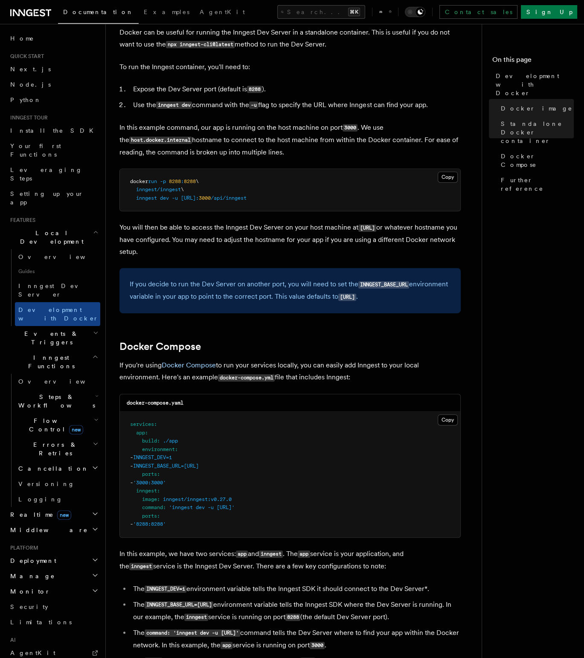
click at [199, 196] on span "[URL]:" at bounding box center [190, 198] width 18 height 6
drag, startPoint x: 298, startPoint y: 200, endPoint x: 131, endPoint y: 184, distance: 167.7
click at [131, 184] on pre "docker run -p 8288 : 8288 \ inngest/inngest \ inngest dev -u http://host.docker…" at bounding box center [290, 190] width 341 height 42
copy code "docker run -p 8288 : 8288 \ inngest/inngest \ inngest dev -u http://host.docker…"
click at [271, 204] on pre "docker run -p 8288 : 8288 \ inngest/inngest \ inngest dev -u http://host.docker…" at bounding box center [290, 190] width 341 height 42
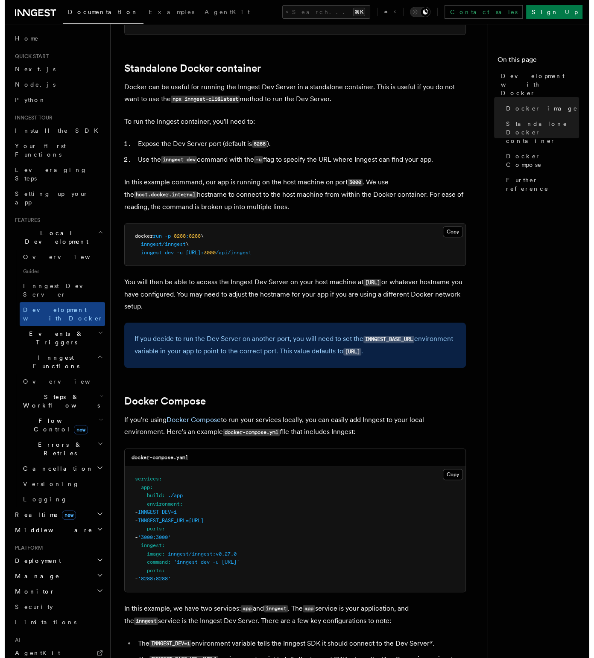
scroll to position [195, 0]
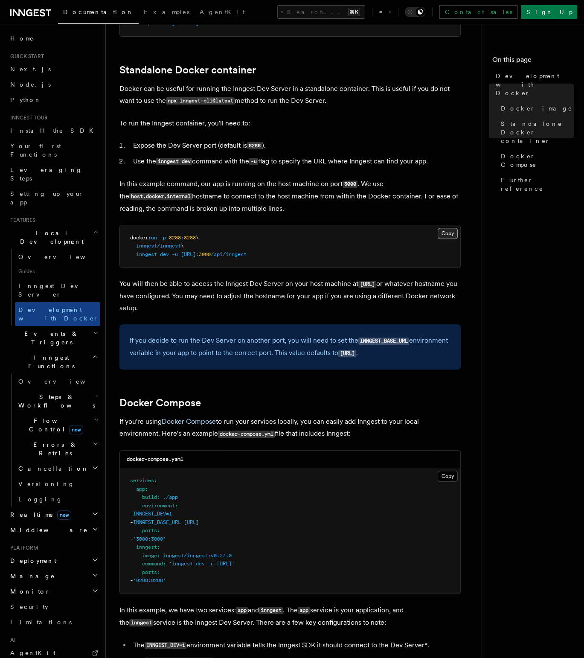
click at [452, 235] on button "Copy Copied" at bounding box center [448, 233] width 20 height 11
click at [380, 344] on code "INNGEST_BASE_URL" at bounding box center [384, 341] width 51 height 7
copy code "INNGEST_BASE_URL"
click at [356, 357] on code "[URL]" at bounding box center [348, 353] width 18 height 7
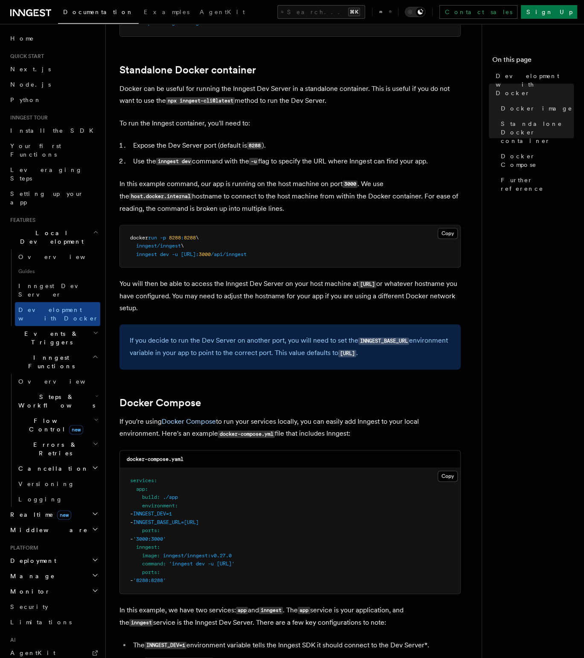
click at [356, 357] on code "[URL]" at bounding box center [348, 353] width 18 height 7
drag, startPoint x: 405, startPoint y: 356, endPoint x: 342, endPoint y: 359, distance: 63.2
click at [342, 357] on code "[URL]" at bounding box center [348, 353] width 18 height 7
drag, startPoint x: 406, startPoint y: 356, endPoint x: 341, endPoint y: 357, distance: 64.9
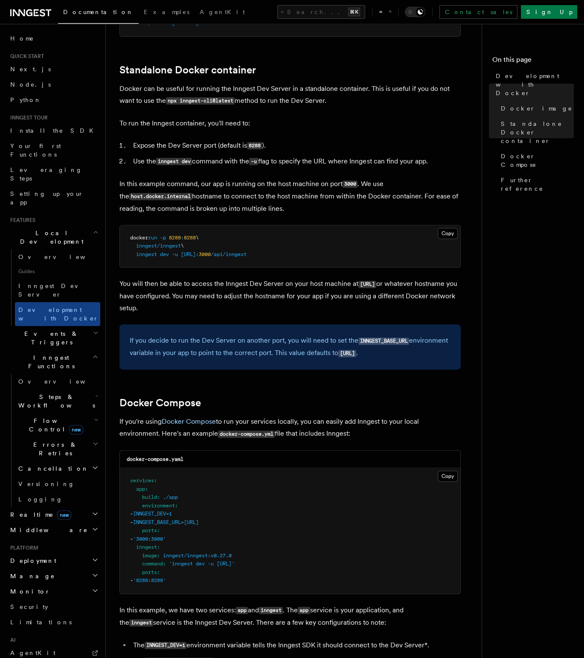
click at [341, 357] on code "[URL]" at bounding box center [348, 353] width 18 height 7
copy code "[URL]"
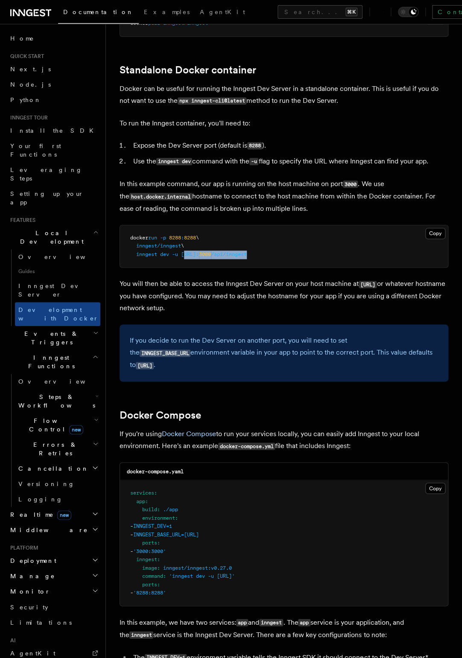
drag, startPoint x: 315, startPoint y: 257, endPoint x: 184, endPoint y: 259, distance: 131.1
click at [184, 259] on pre "docker run -p 8288 : 8288 \ inngest/inngest \ inngest dev -u http://host.docker…" at bounding box center [284, 246] width 328 height 42
click at [199, 252] on span "[URL]:" at bounding box center [190, 254] width 18 height 6
drag, startPoint x: 280, startPoint y: 255, endPoint x: 181, endPoint y: 256, distance: 98.6
click at [181, 256] on span "inngest dev -u http://host.docker.internal: 3000 /api/inngest" at bounding box center [188, 254] width 117 height 6
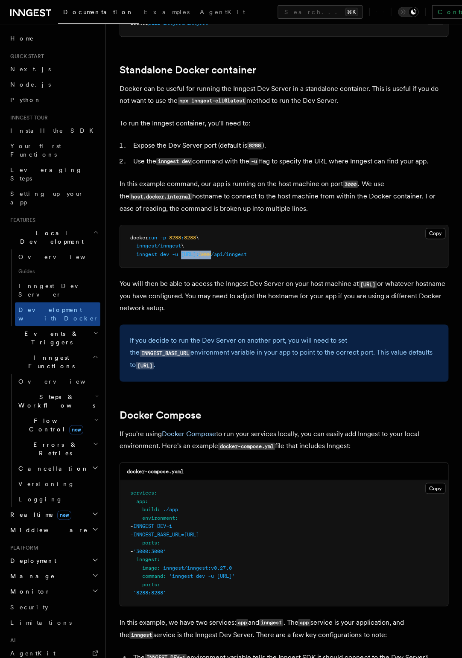
copy span "http://host.docker.internal: 3000"
click at [320, 267] on pre "docker run -p 8288 : 8288 \ inngest/inngest \ inngest dev -u http://host.docker…" at bounding box center [284, 246] width 328 height 42
drag, startPoint x: 319, startPoint y: 255, endPoint x: 182, endPoint y: 258, distance: 137.5
click at [182, 258] on pre "docker run -p 8288 : 8288 \ inngest/inngest \ inngest dev -u http://host.docker…" at bounding box center [284, 246] width 328 height 42
copy span "http://host.docker.internal: 3000 /api/inngest"
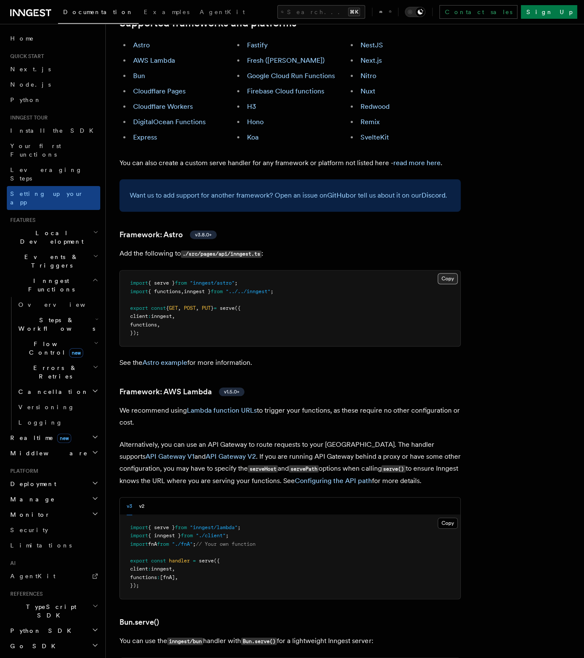
scroll to position [1084, 0]
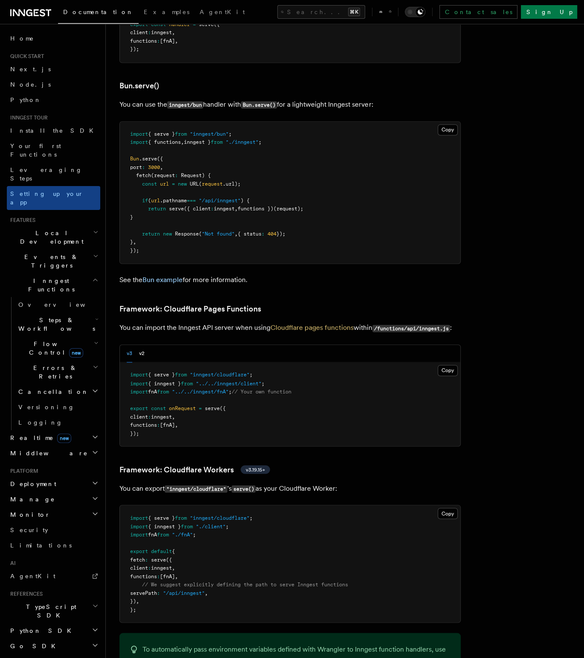
click at [19, 434] on span "Realtime new" at bounding box center [39, 438] width 64 height 9
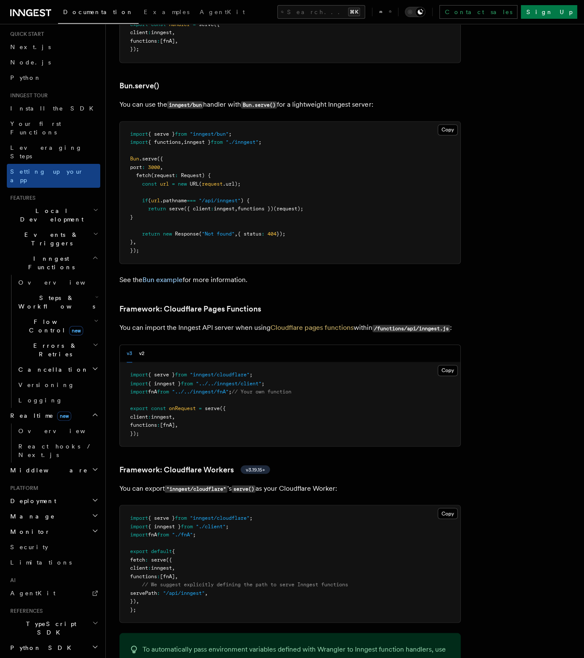
scroll to position [0, 0]
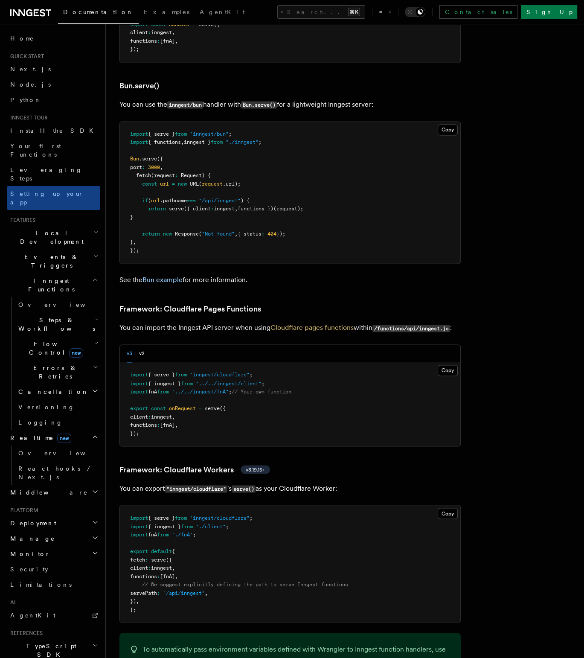
click at [32, 229] on span "Local Development" at bounding box center [50, 237] width 86 height 17
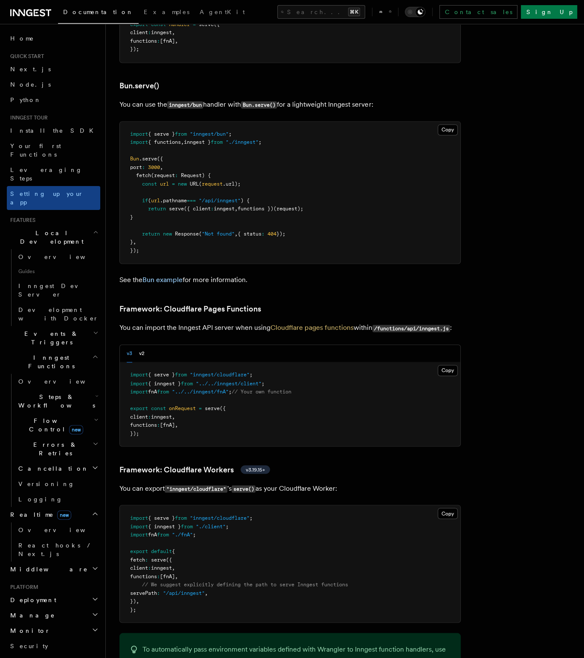
click at [35, 330] on span "Events & Triggers" at bounding box center [50, 338] width 86 height 17
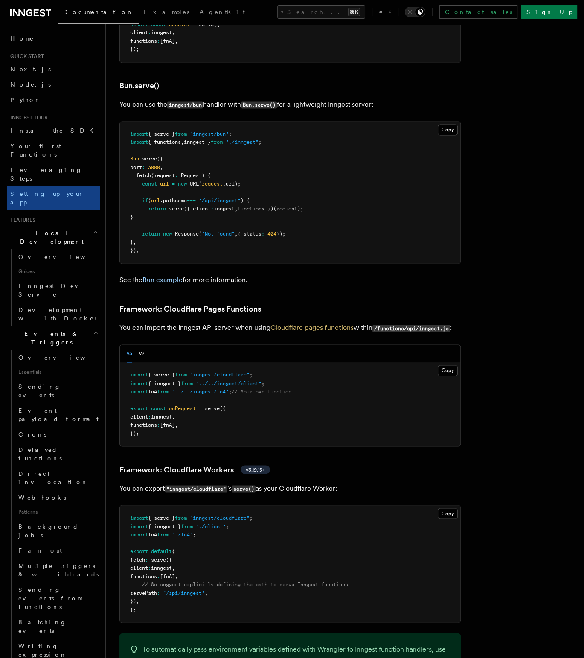
click at [35, 330] on span "Events & Triggers" at bounding box center [50, 338] width 86 height 17
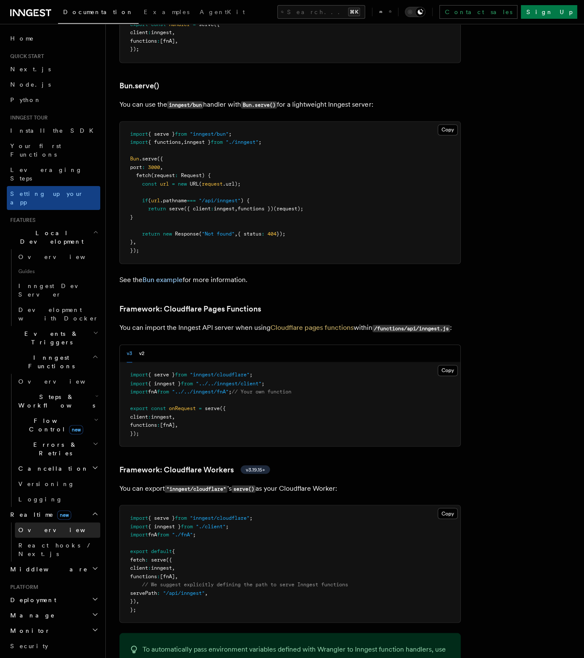
click at [27, 527] on span "Overview" at bounding box center [62, 530] width 88 height 7
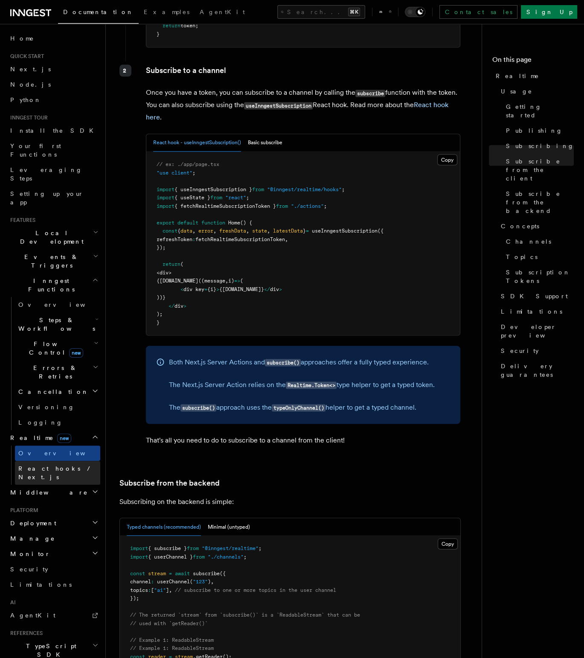
scroll to position [1365, 0]
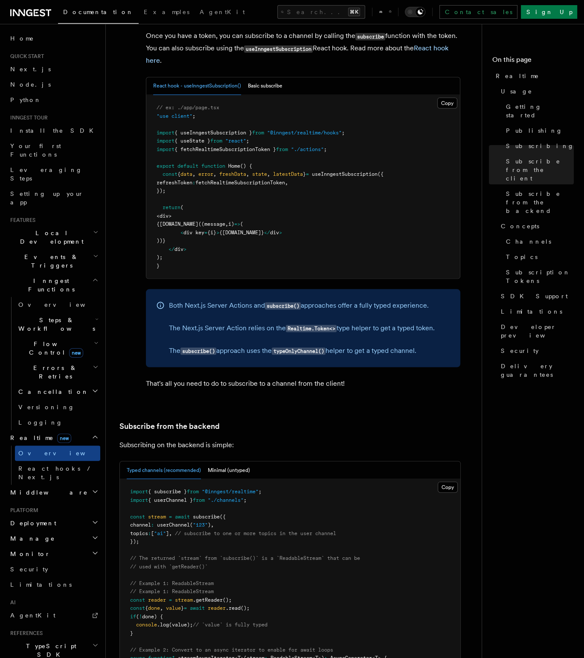
click at [28, 488] on span "Middleware" at bounding box center [47, 492] width 81 height 9
click at [28, 519] on span "Deployment" at bounding box center [32, 523] width 50 height 9
click at [29, 519] on span "Deployment" at bounding box center [32, 523] width 50 height 9
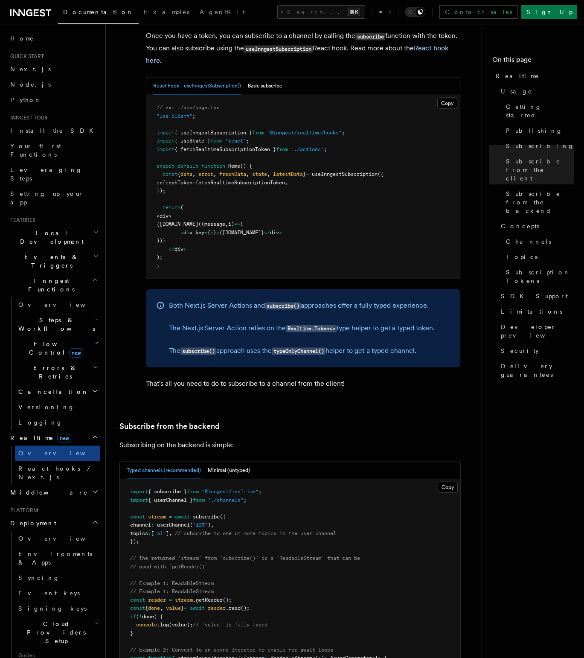
click at [41, 658] on span "Connect" at bounding box center [37, 671] width 38 height 7
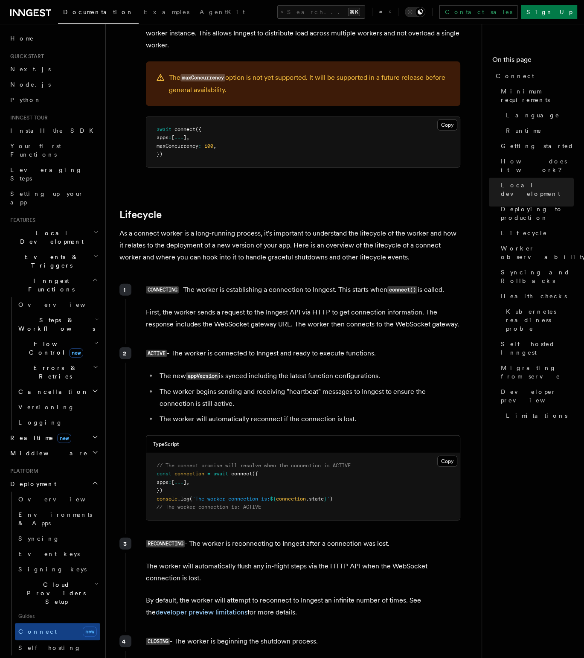
scroll to position [2078, 0]
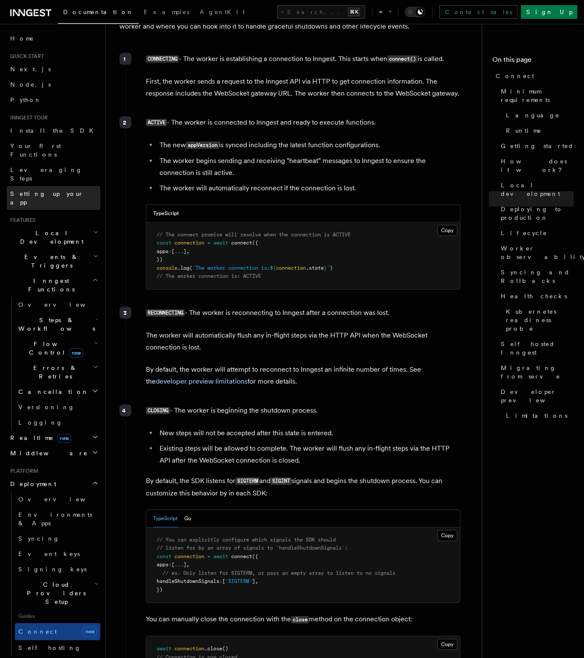
click at [25, 190] on span "Setting up your app" at bounding box center [46, 197] width 73 height 15
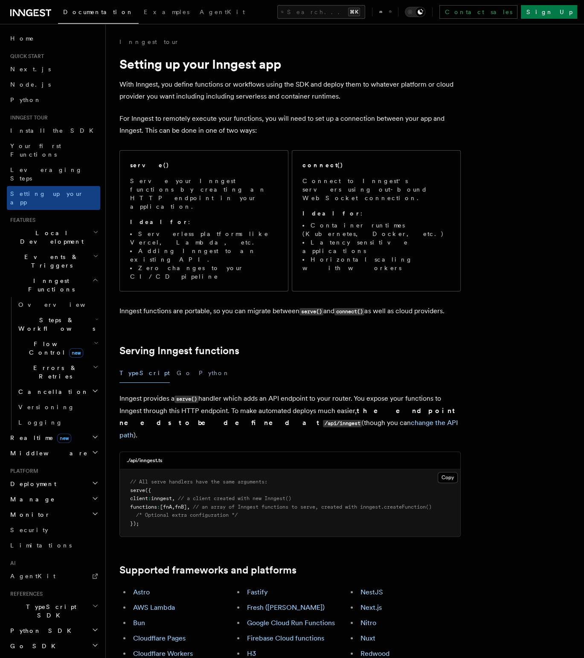
click at [41, 229] on span "Local Development" at bounding box center [50, 237] width 86 height 17
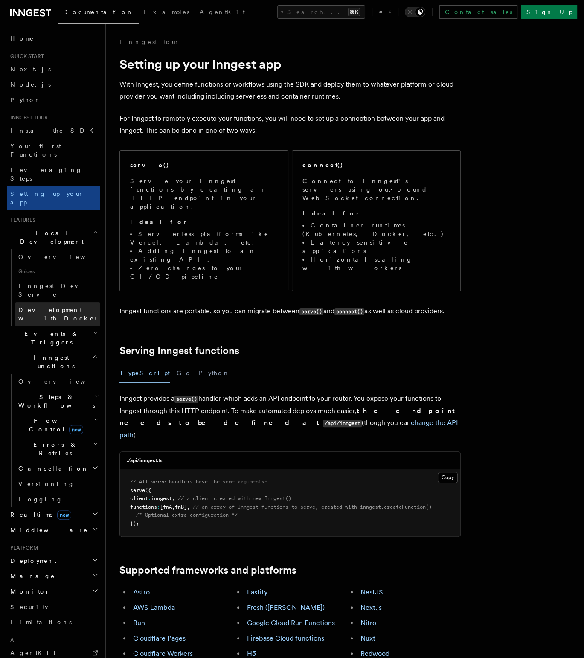
click at [41, 306] on span "Development with Docker" at bounding box center [58, 313] width 80 height 15
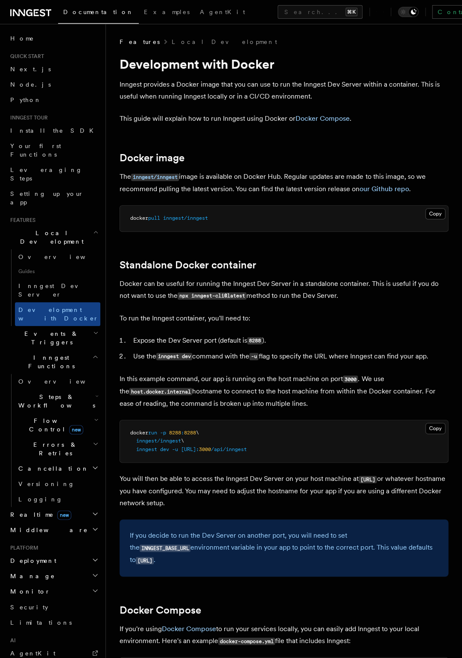
click at [248, 375] on p "In this example command, our app is running on the host machine on port 3000 . …" at bounding box center [284, 391] width 329 height 37
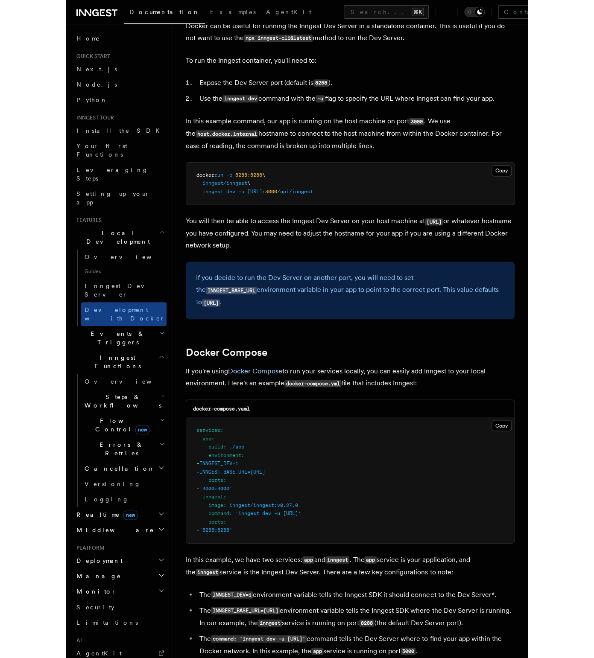
scroll to position [271, 0]
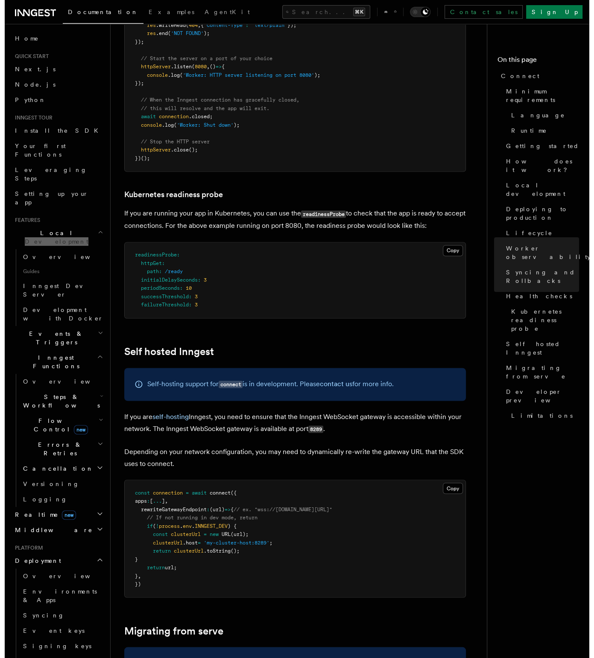
scroll to position [3967, 0]
